Goal: Information Seeking & Learning: Learn about a topic

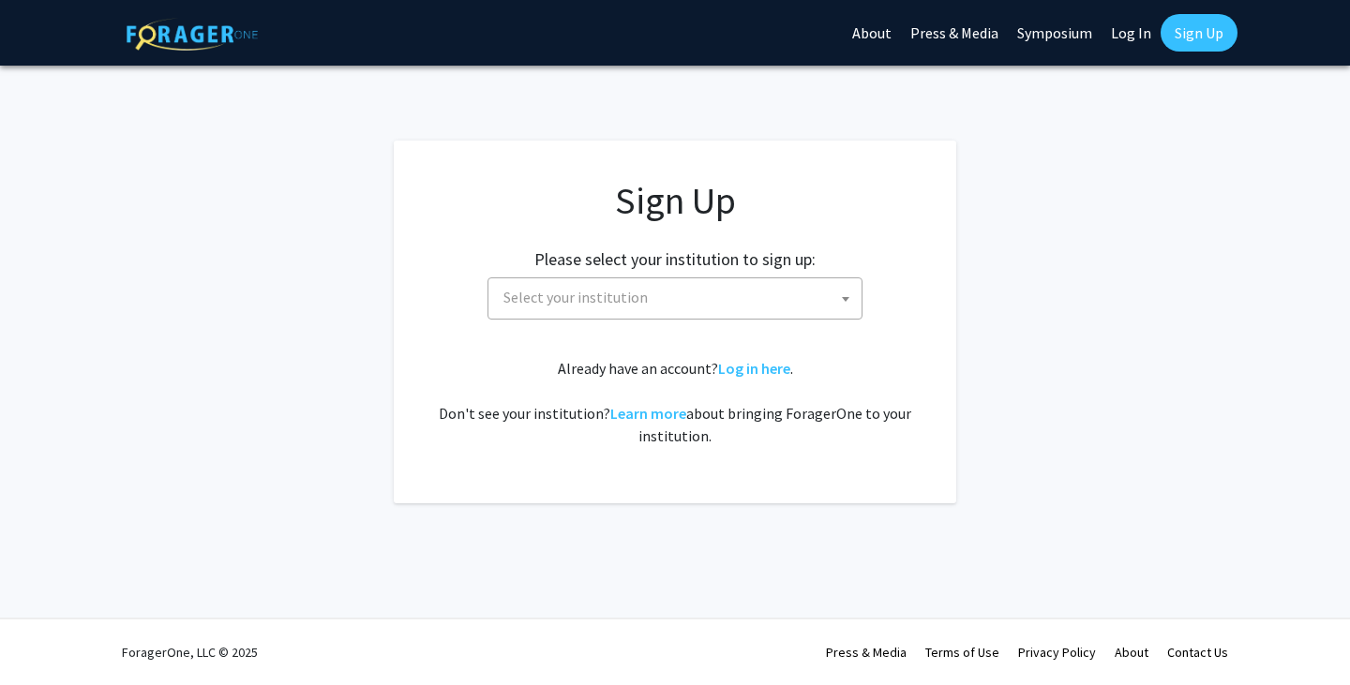
click at [535, 313] on span "Select your institution" at bounding box center [679, 297] width 366 height 38
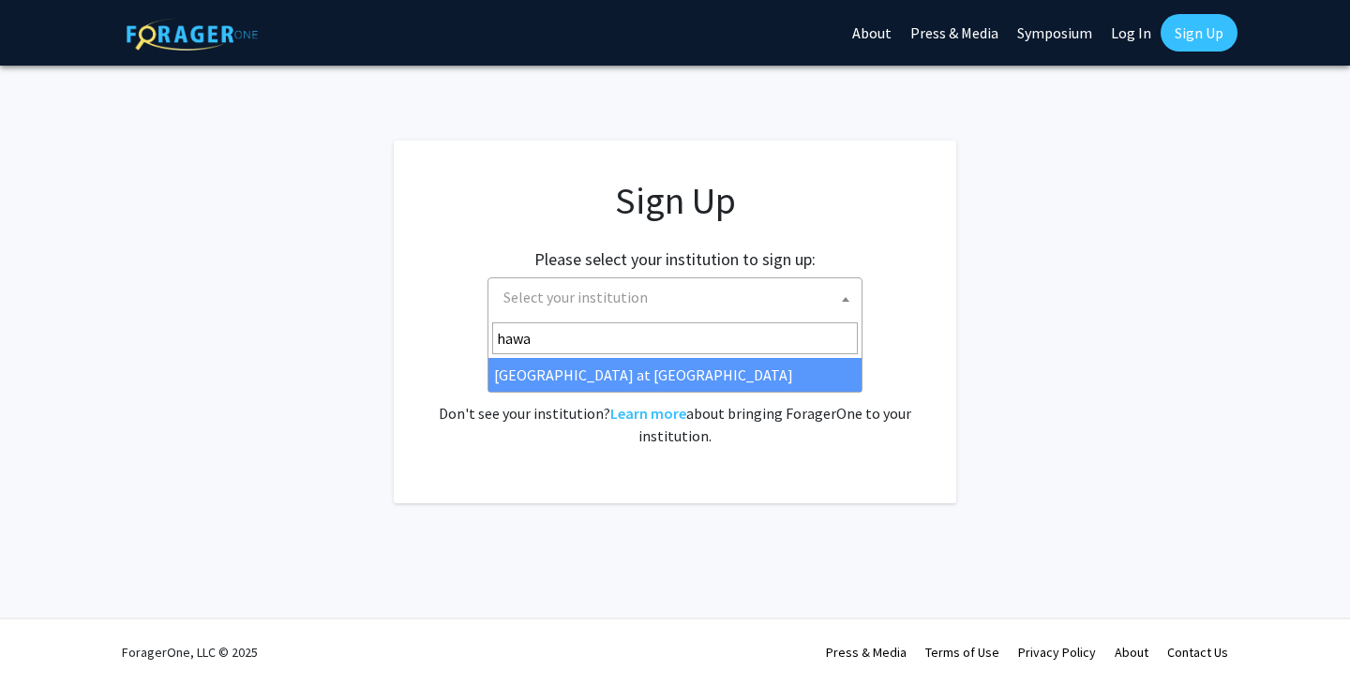
type input "hawa"
select select "18"
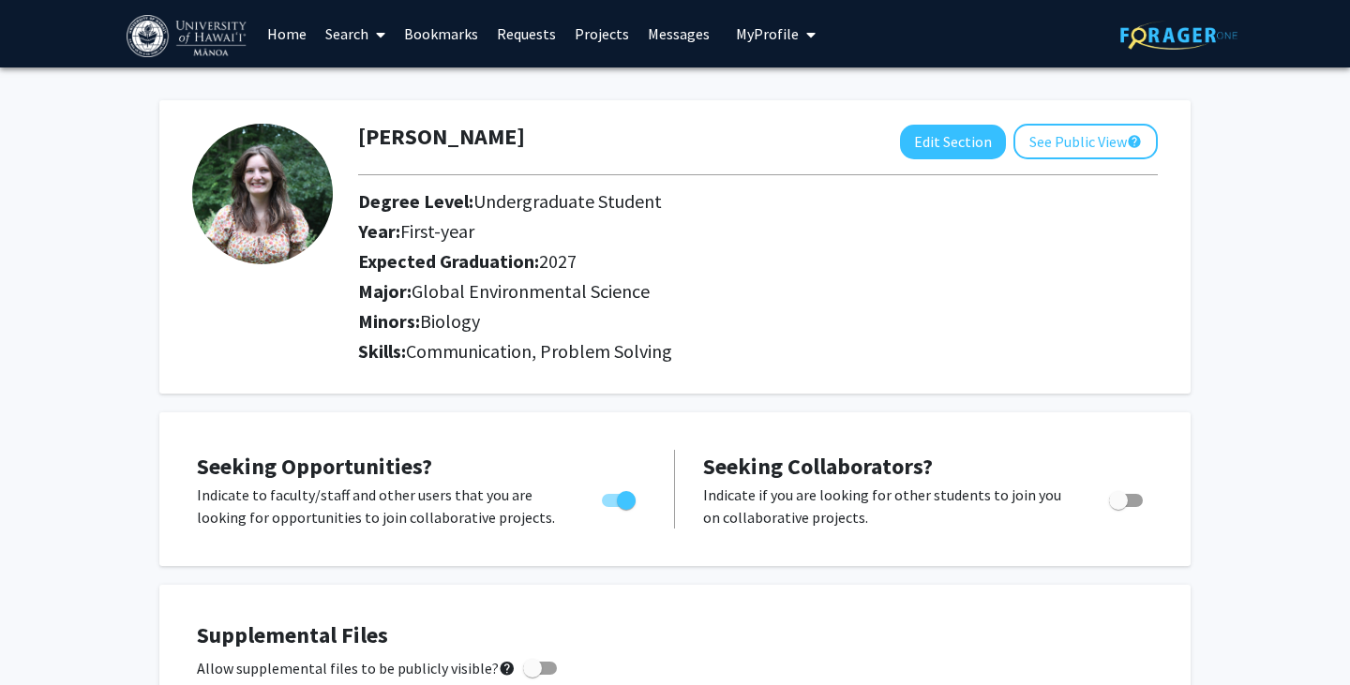
click at [288, 37] on link "Home" at bounding box center [287, 34] width 58 height 66
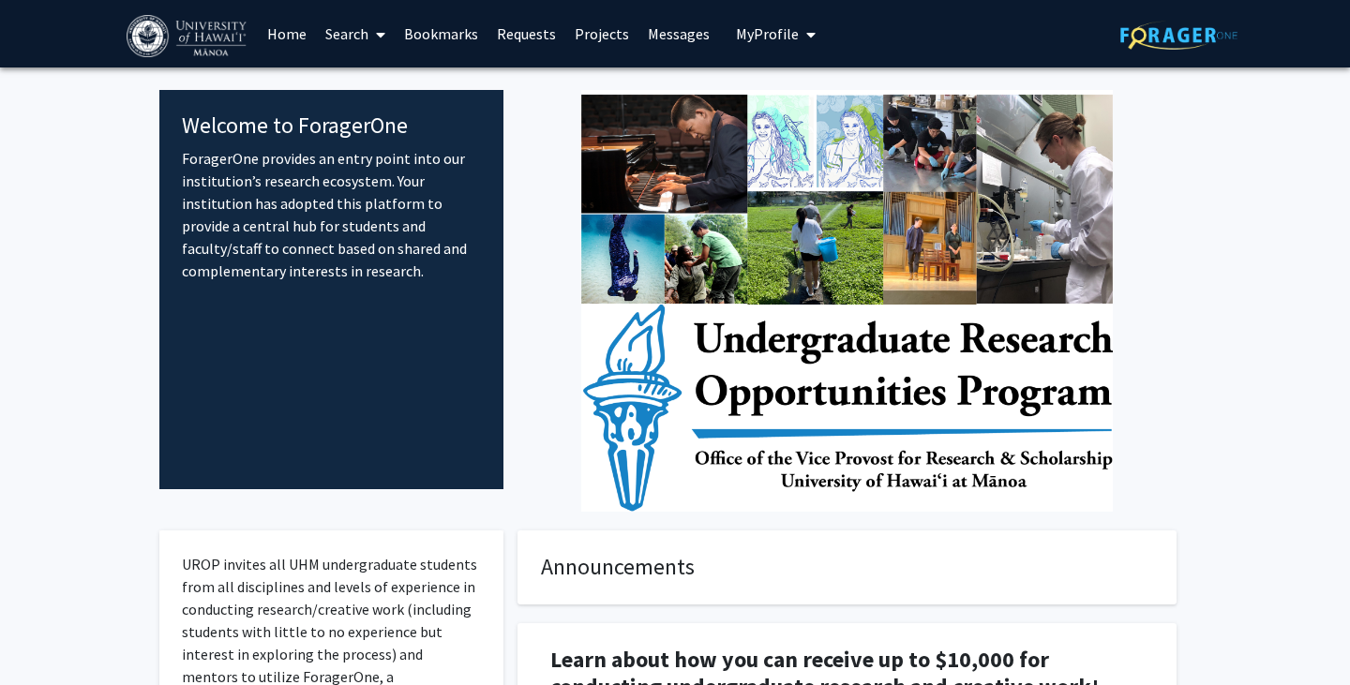
click at [592, 33] on link "Projects" at bounding box center [601, 34] width 73 height 66
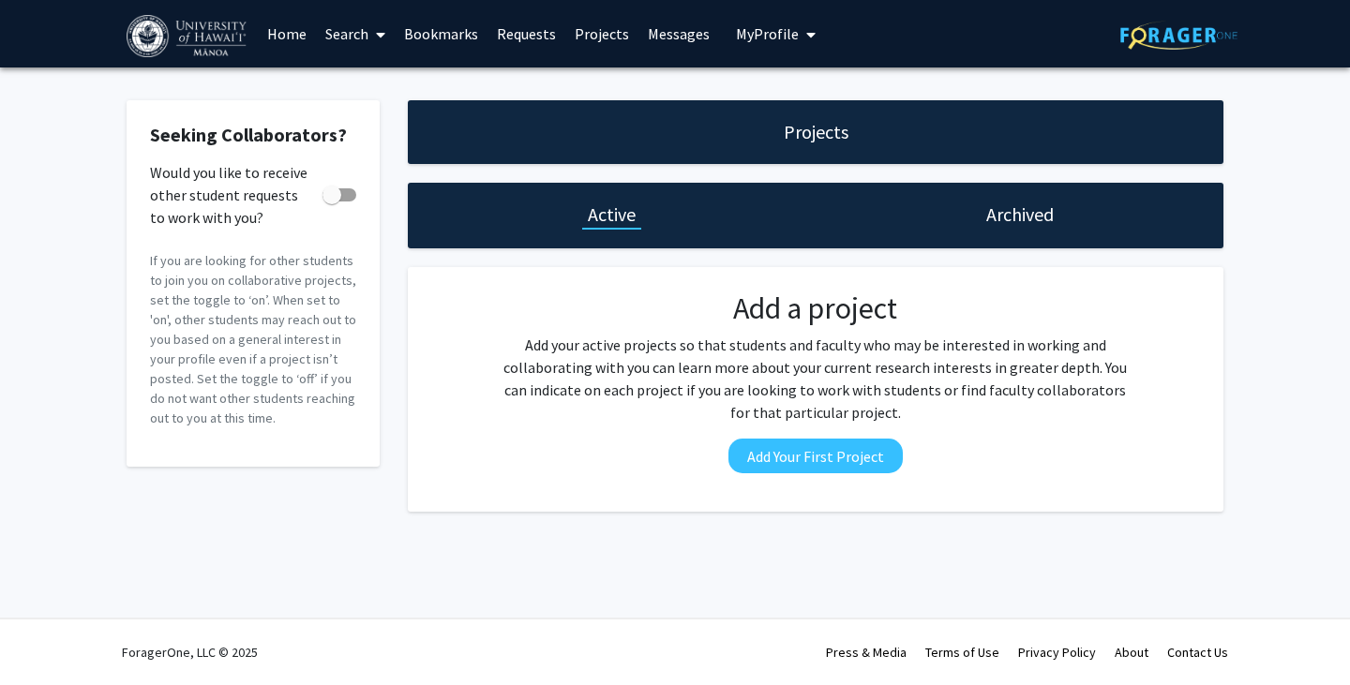
click at [278, 36] on link "Home" at bounding box center [287, 34] width 58 height 66
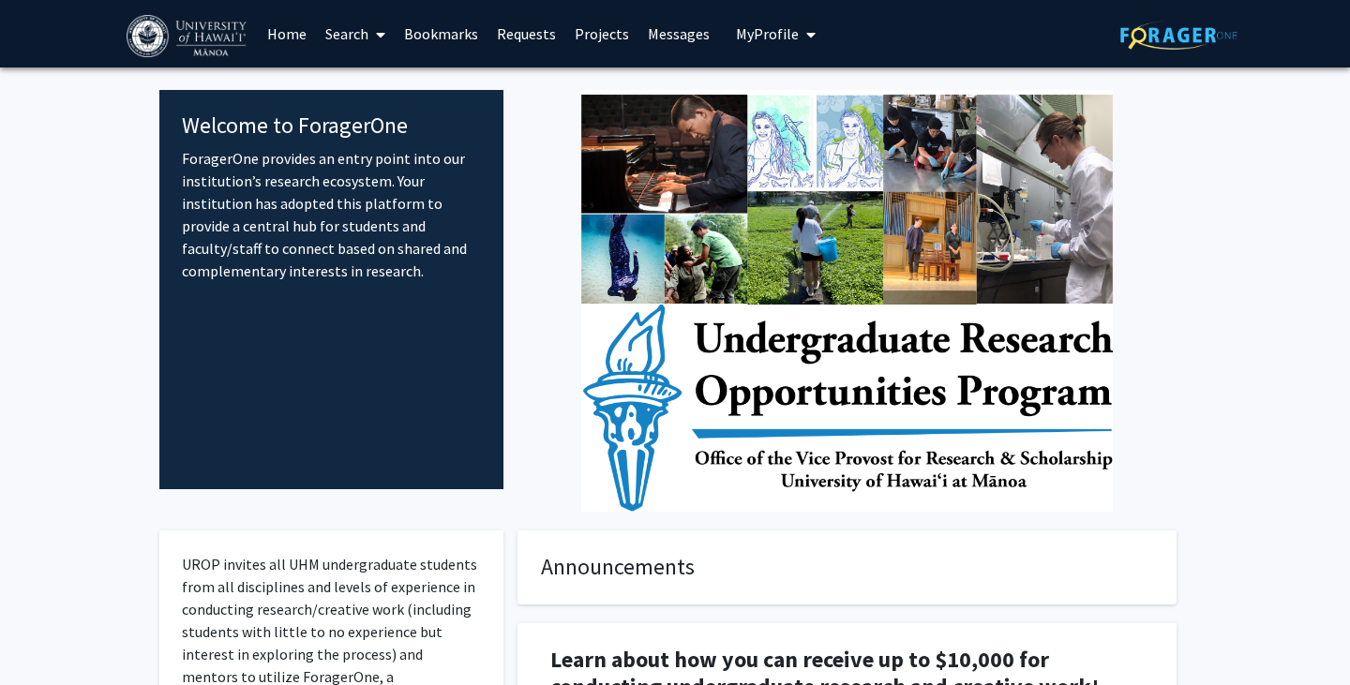
click at [369, 38] on span at bounding box center [376, 35] width 17 height 66
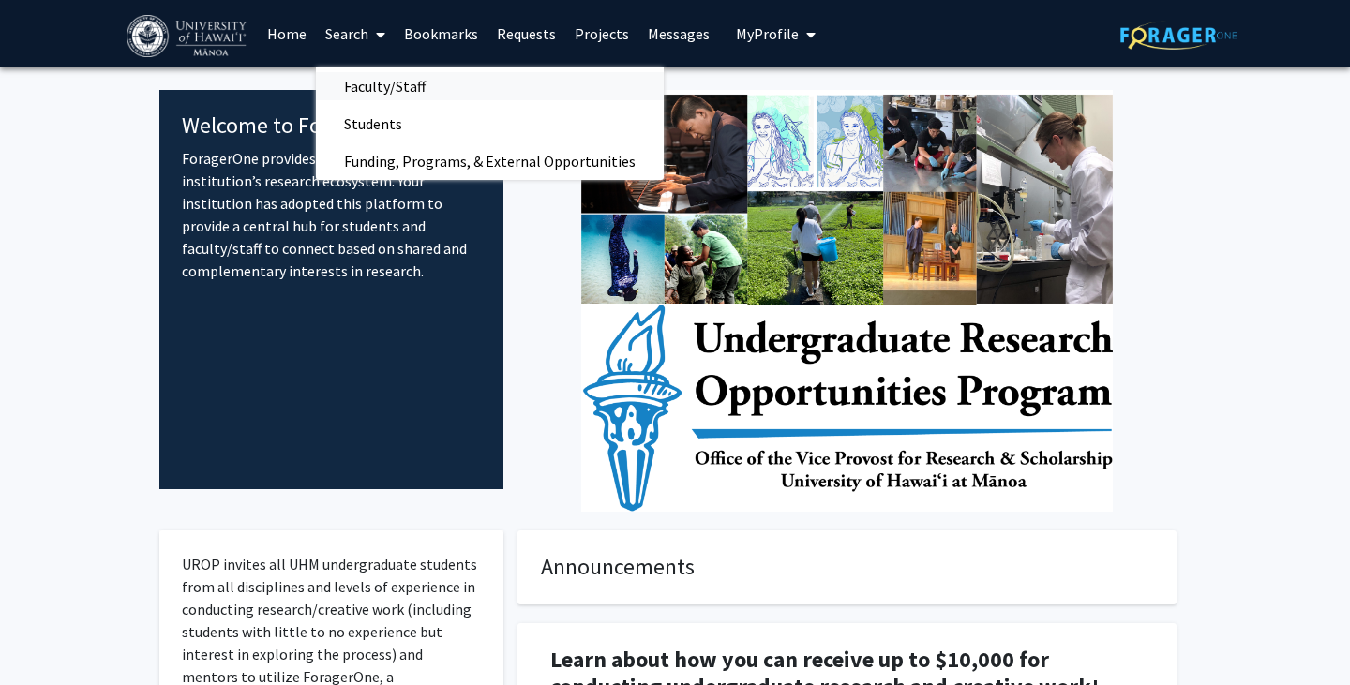
click at [405, 91] on span "Faculty/Staff" at bounding box center [385, 87] width 138 height 38
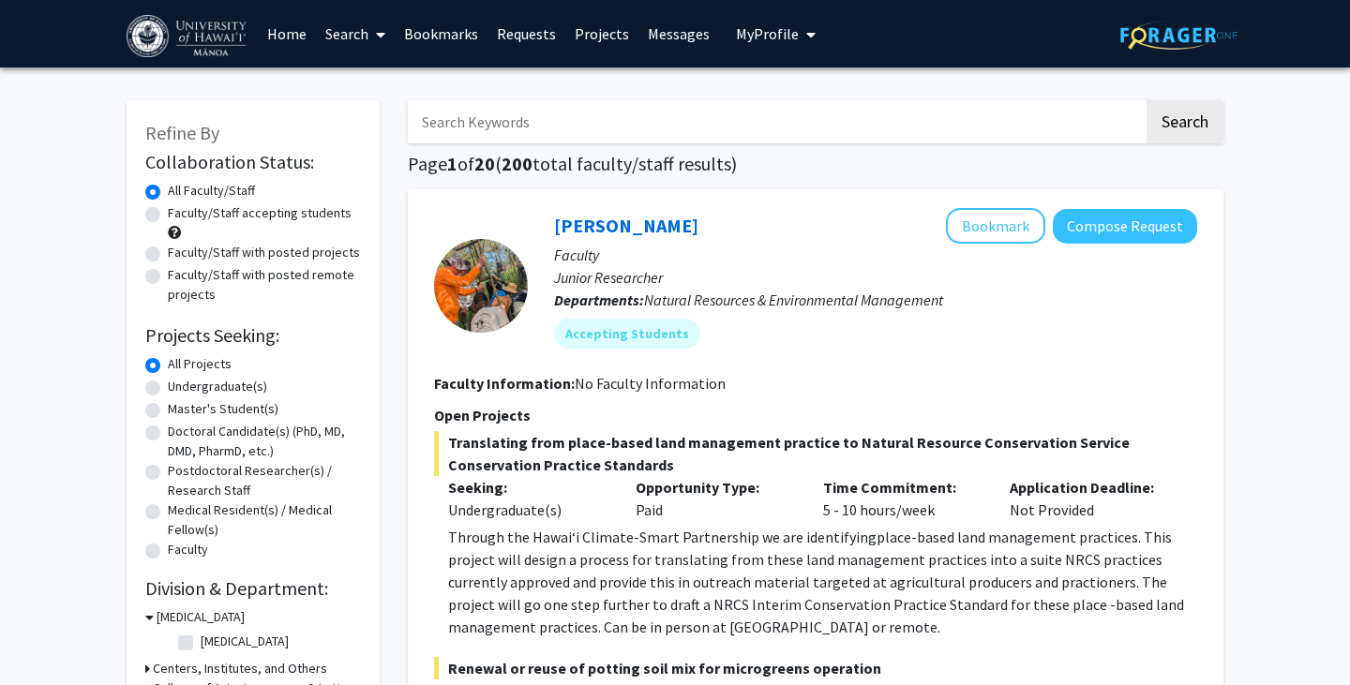
click at [217, 393] on label "Undergraduate(s)" at bounding box center [217, 387] width 99 height 20
click at [180, 389] on input "Undergraduate(s)" at bounding box center [174, 383] width 12 height 12
radio input "true"
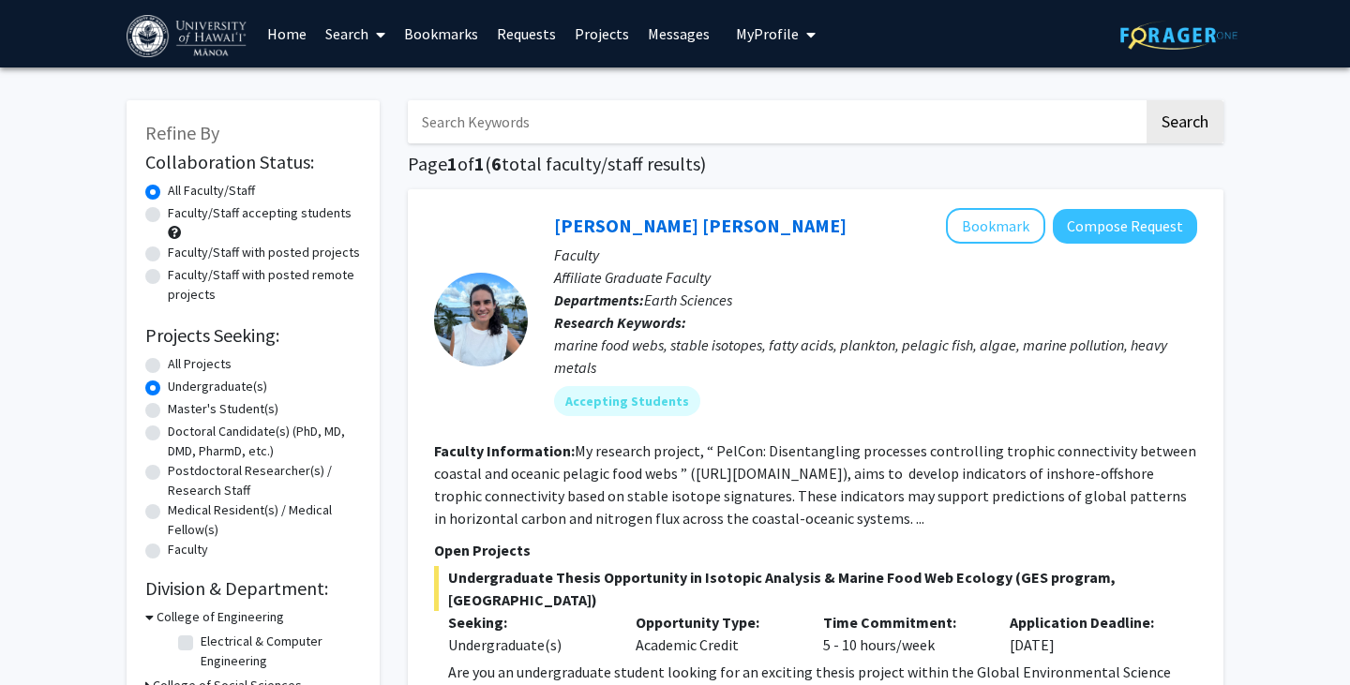
click at [326, 250] on label "Faculty/Staff with posted projects" at bounding box center [264, 253] width 192 height 20
click at [180, 250] on input "Faculty/Staff with posted projects" at bounding box center [174, 249] width 12 height 12
radio input "true"
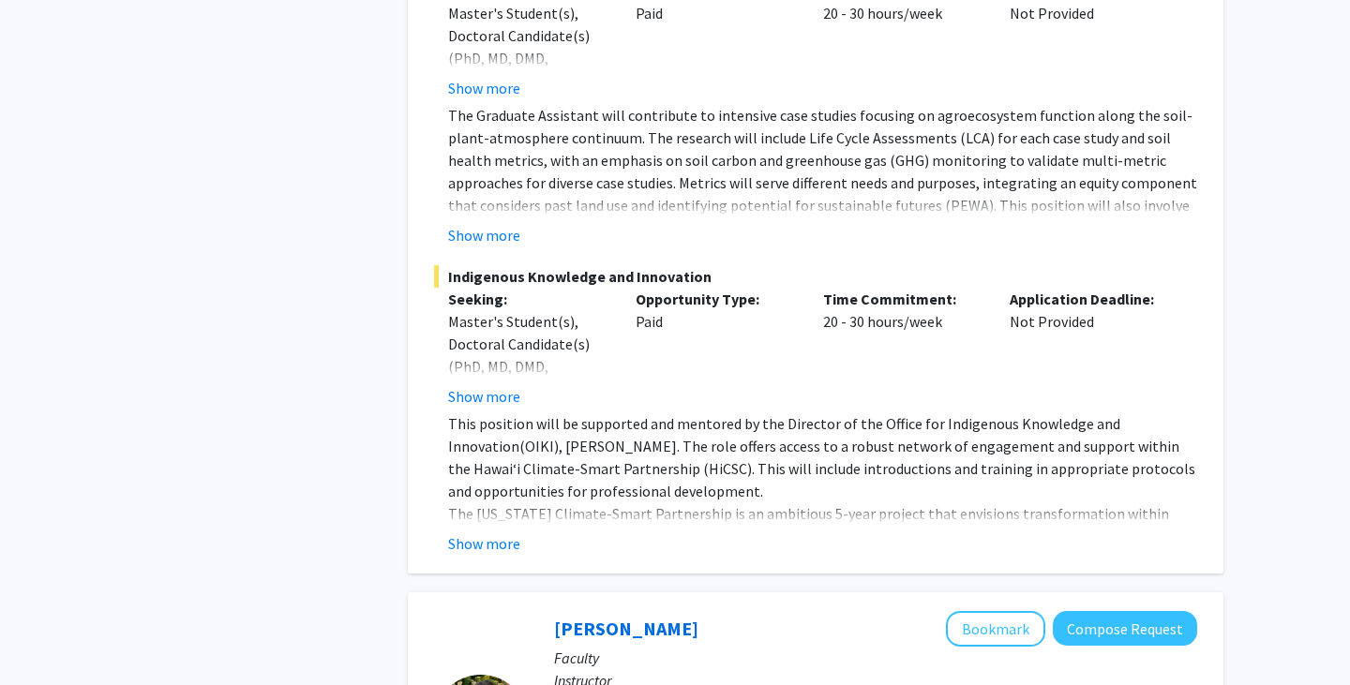
scroll to position [6675, 0]
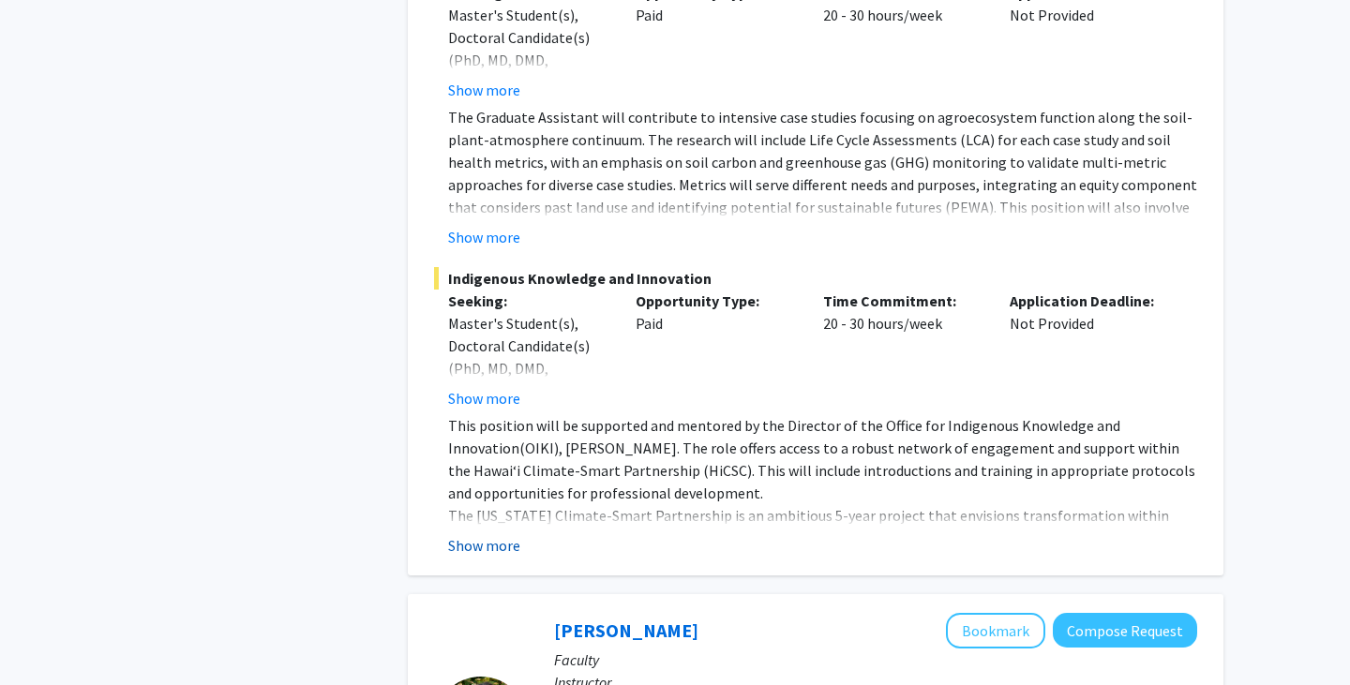
click at [508, 534] on button "Show more" at bounding box center [484, 545] width 72 height 23
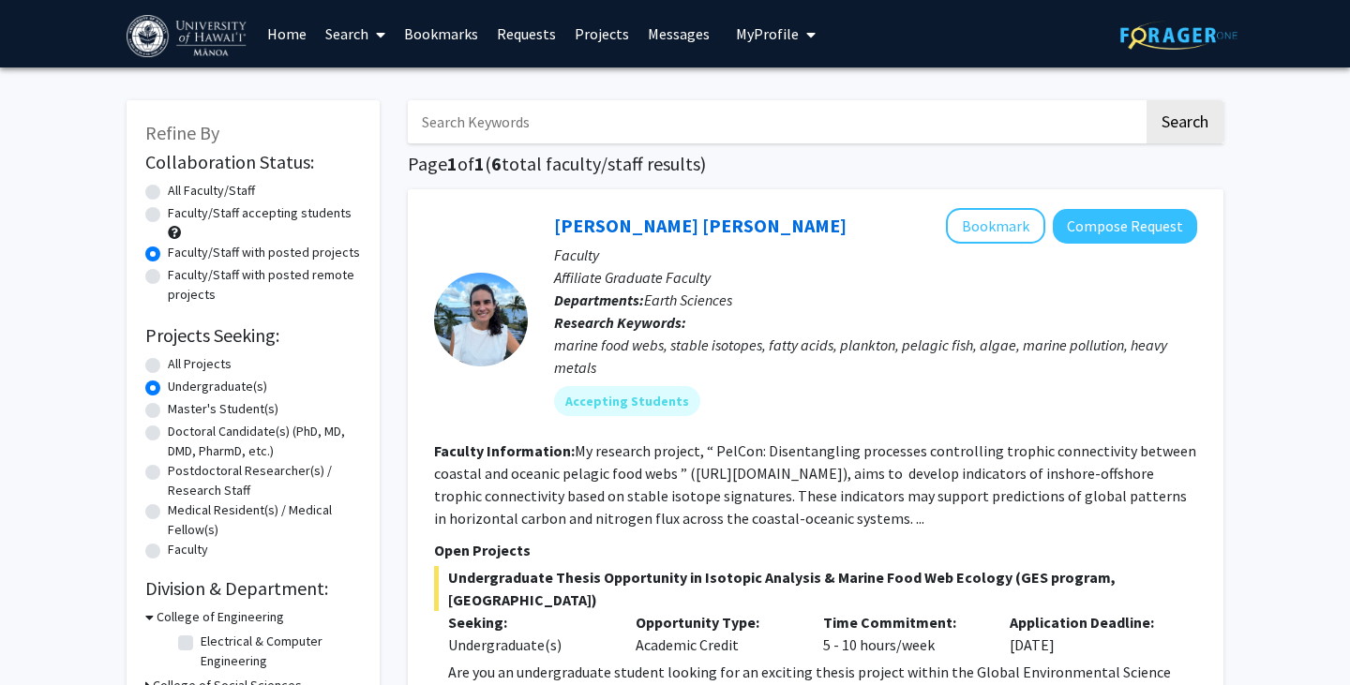
scroll to position [0, 0]
